Goal: Communication & Community: Answer question/provide support

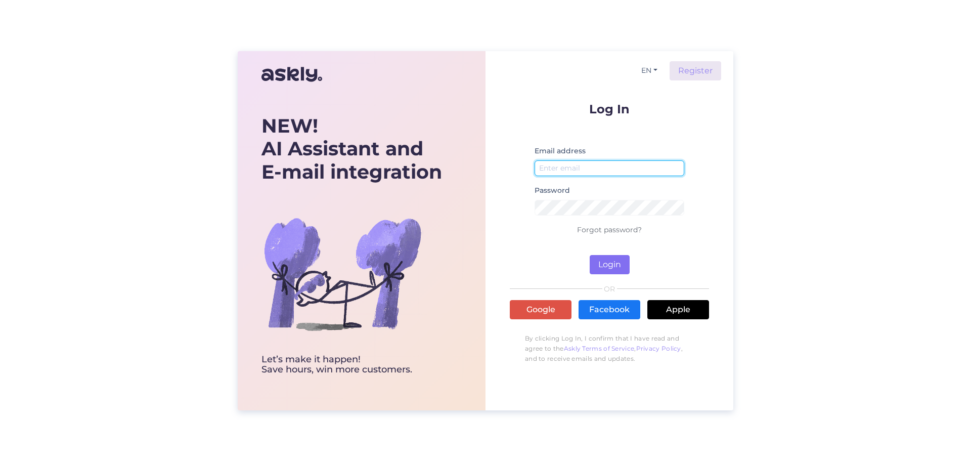
type input "[PERSON_NAME][EMAIL_ADDRESS][DOMAIN_NAME]"
click at [610, 262] on button "Login" at bounding box center [610, 264] width 40 height 19
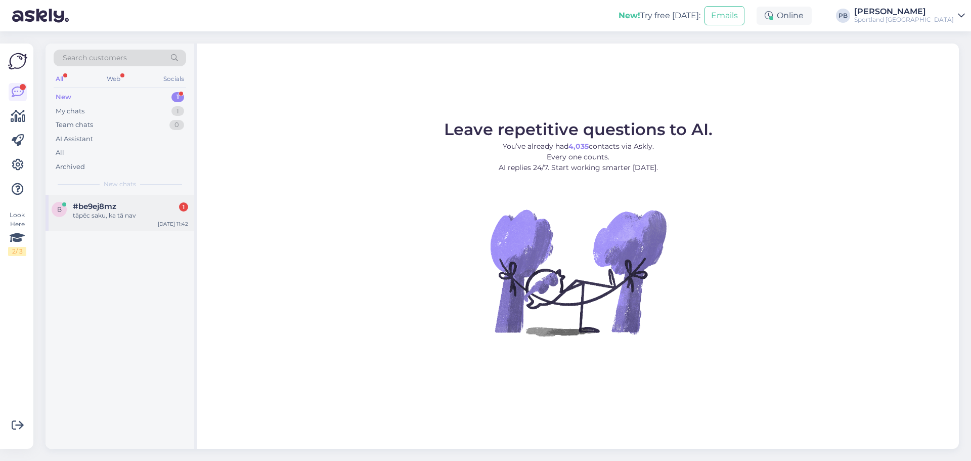
click at [112, 212] on div "tāpēc saku, ka tā nav" at bounding box center [130, 215] width 115 height 9
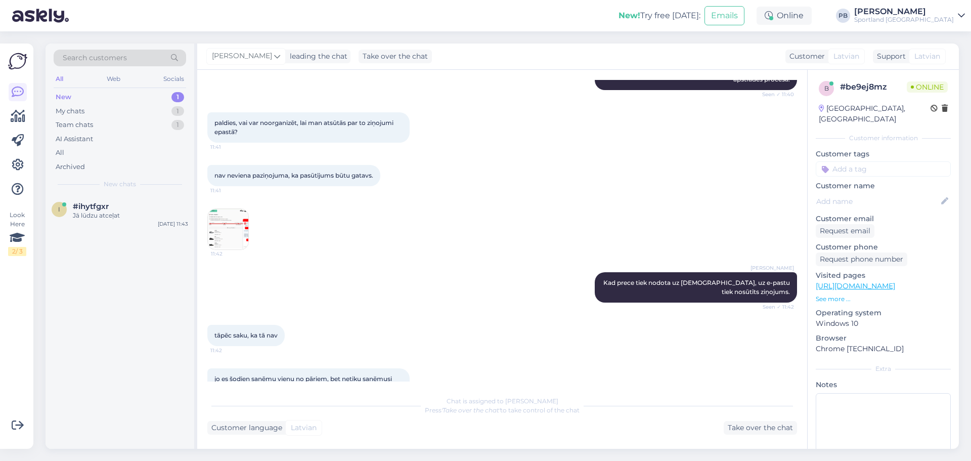
scroll to position [280, 0]
click at [235, 235] on img at bounding box center [228, 228] width 40 height 40
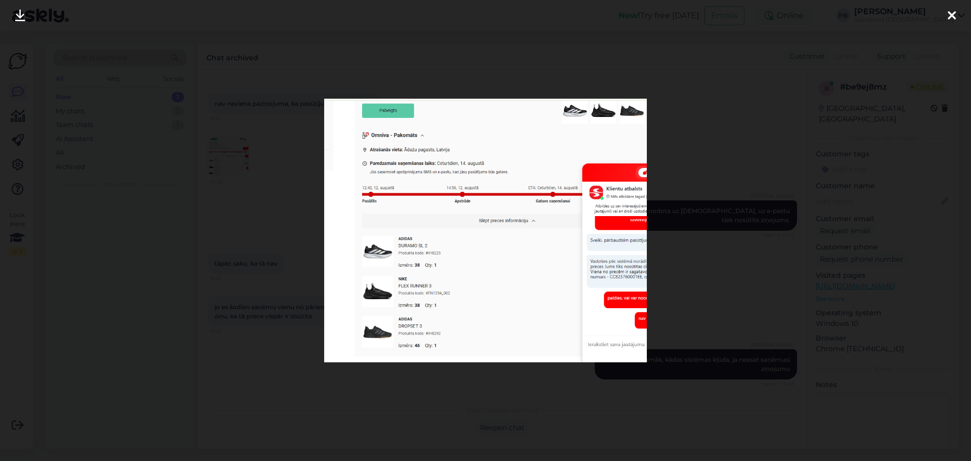
scroll to position [351, 0]
click at [235, 236] on div at bounding box center [485, 230] width 971 height 461
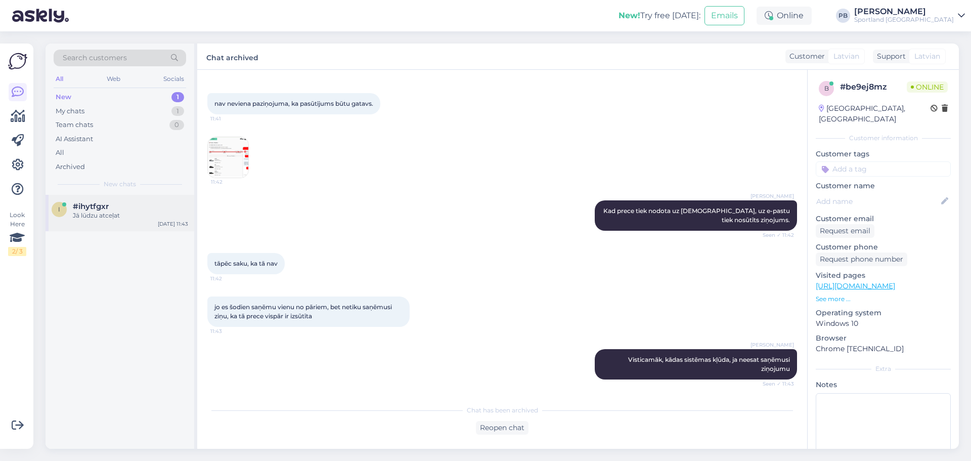
click at [154, 209] on div "#ihytfgxr" at bounding box center [130, 206] width 115 height 9
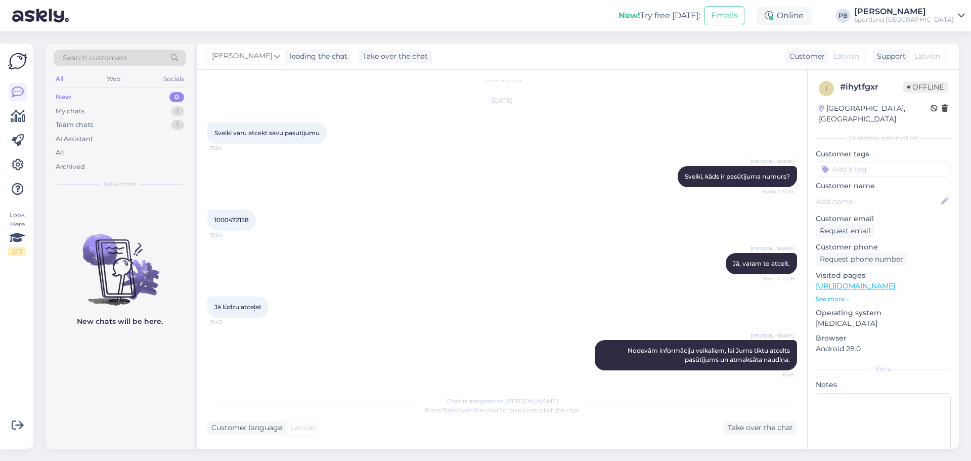
scroll to position [2, 0]
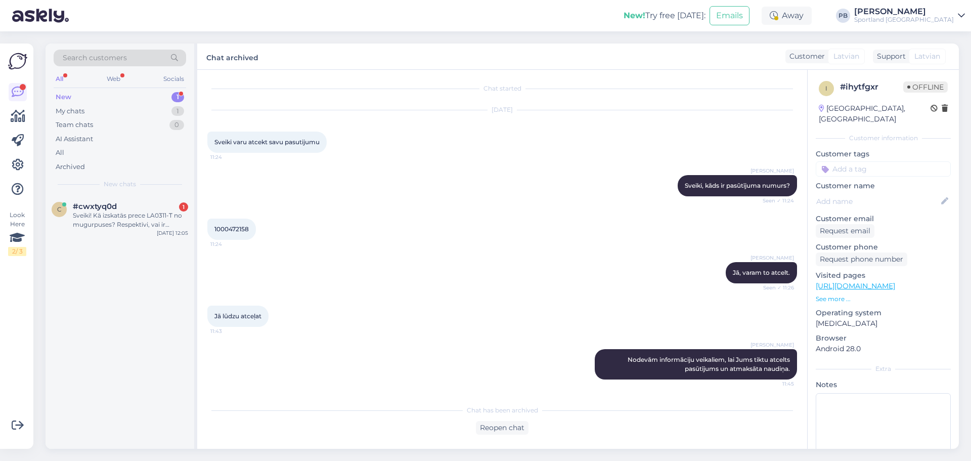
click at [348, 173] on div "[PERSON_NAME], kāds ir pasūtījuma numurs? Seen ✓ 11:24" at bounding box center [502, 185] width 590 height 43
